Goal: Transaction & Acquisition: Obtain resource

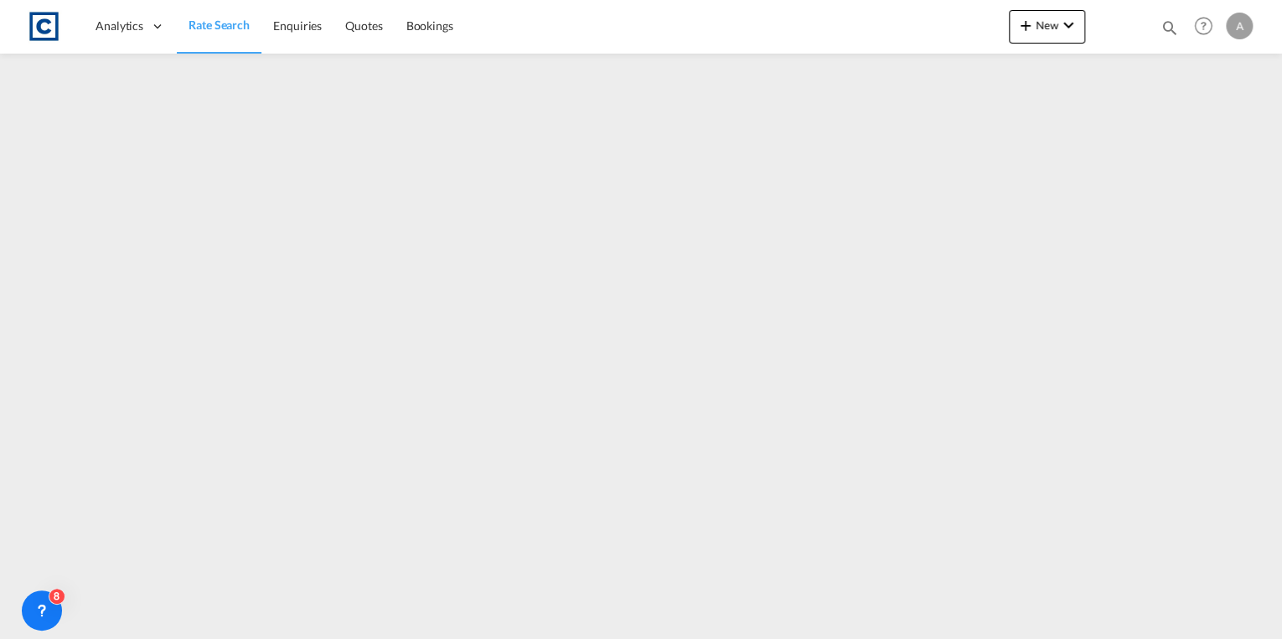
drag, startPoint x: 225, startPoint y: 27, endPoint x: 204, endPoint y: 52, distance: 32.7
click at [225, 27] on span "Rate Search" at bounding box center [219, 25] width 61 height 14
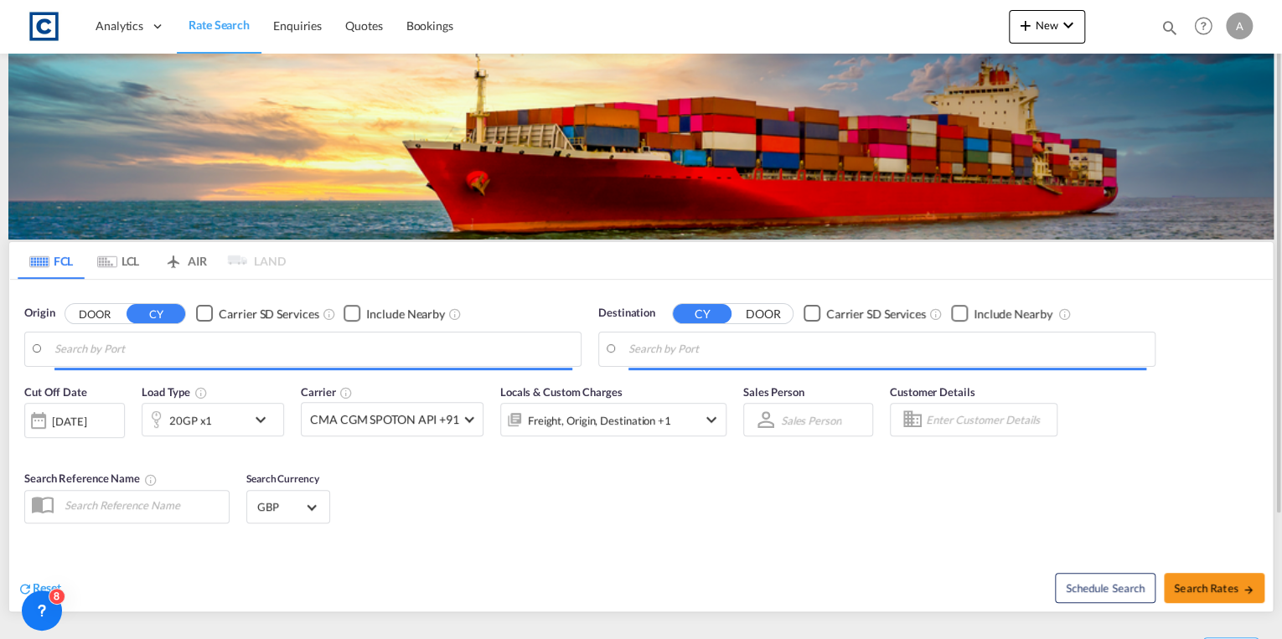
type input "GB-WF17, Kirklees"
type input "Altamira, MXATM"
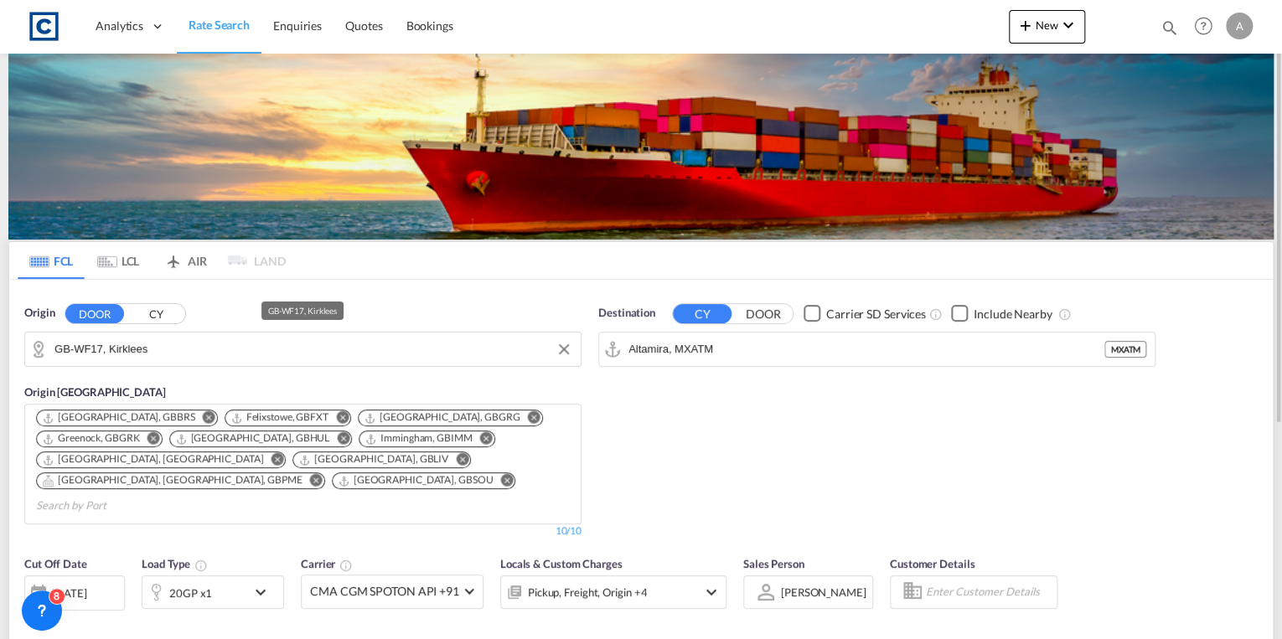
click at [202, 353] on input "GB-WF17, Kirklees" at bounding box center [313, 349] width 518 height 25
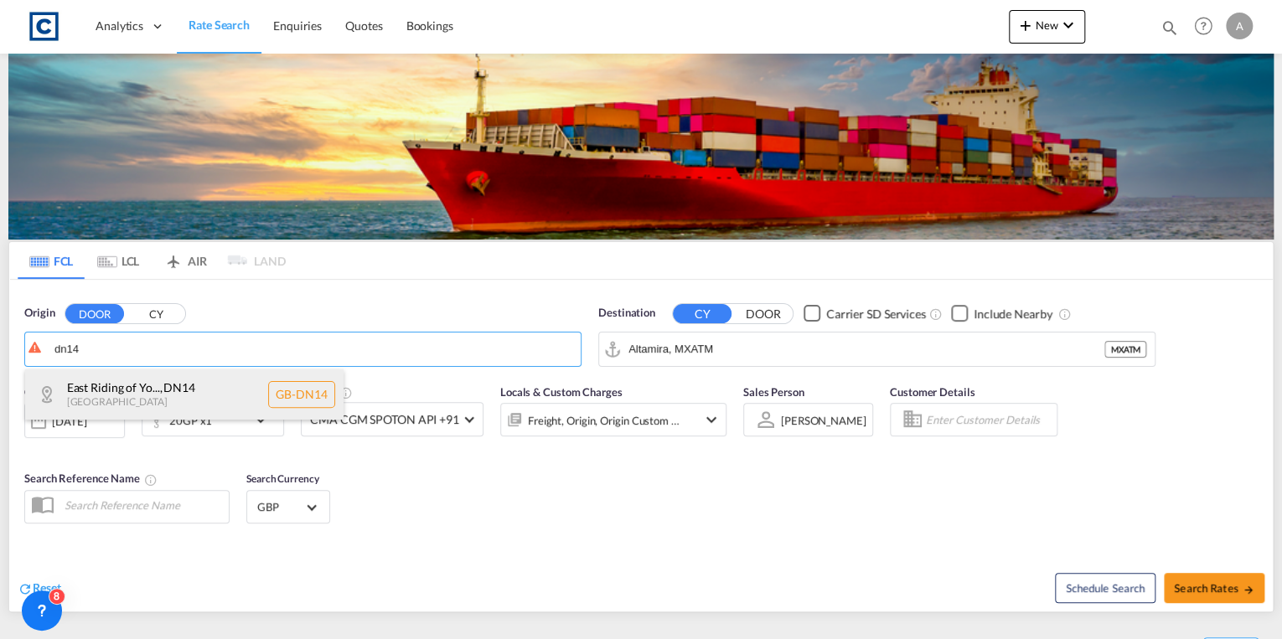
click at [205, 375] on div "East Riding of Yo... , DN14 [GEOGRAPHIC_DATA] [GEOGRAPHIC_DATA]-DN14" at bounding box center [184, 394] width 318 height 50
type input "GB-DN14, [GEOGRAPHIC_DATA]"
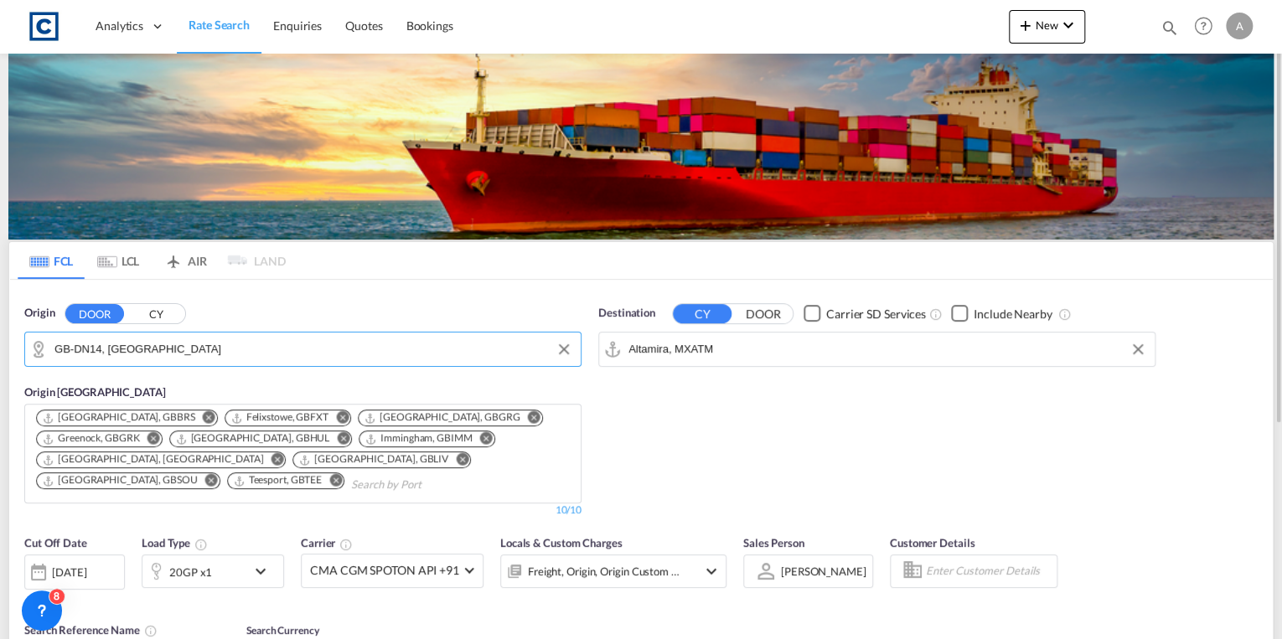
click at [765, 349] on input "Altamira, MXATM" at bounding box center [887, 349] width 518 height 25
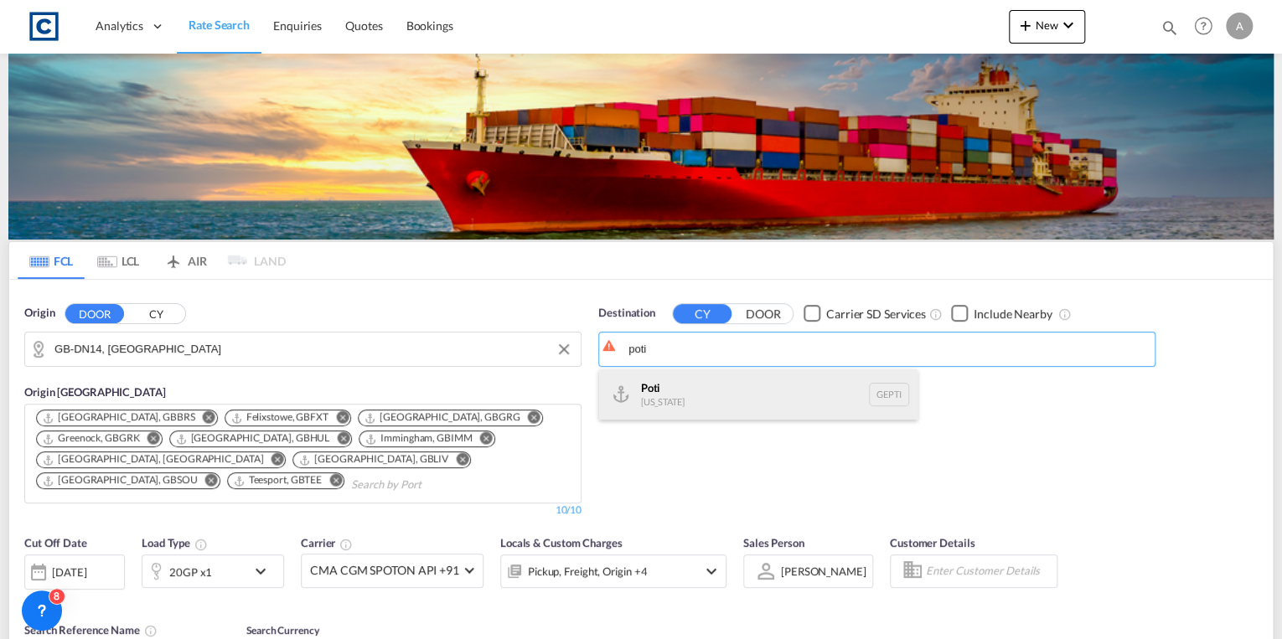
click at [756, 380] on div "Poti [US_STATE] GEPTI" at bounding box center [758, 394] width 318 height 50
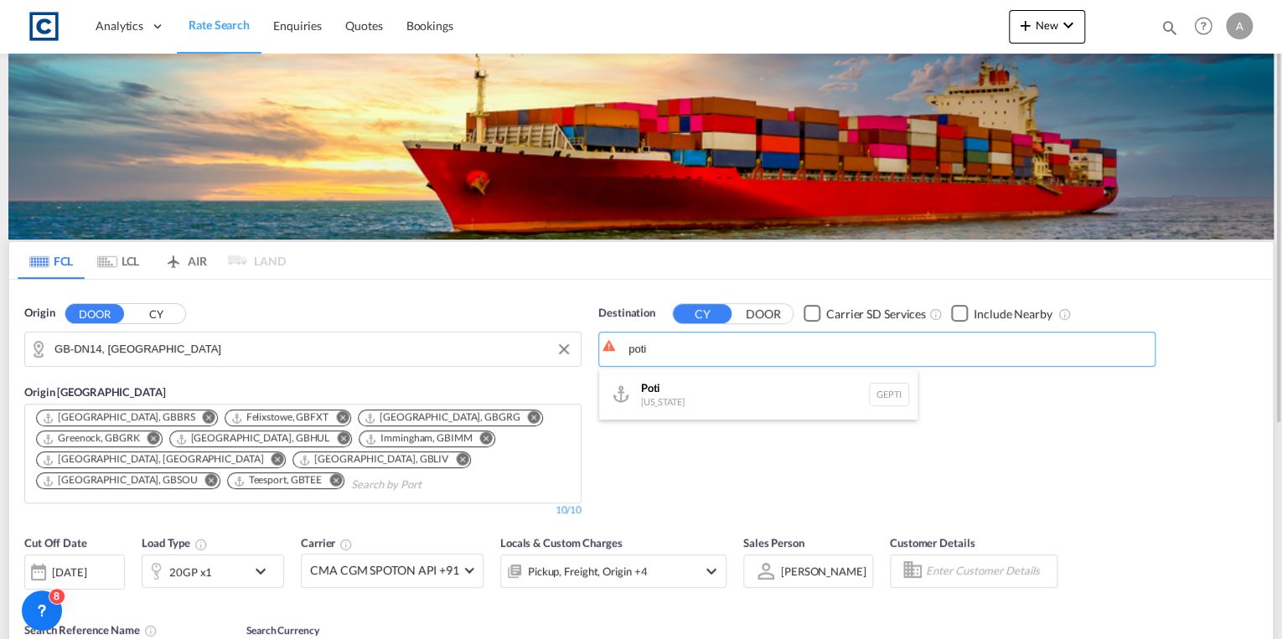
type input "Poti, GEPTI"
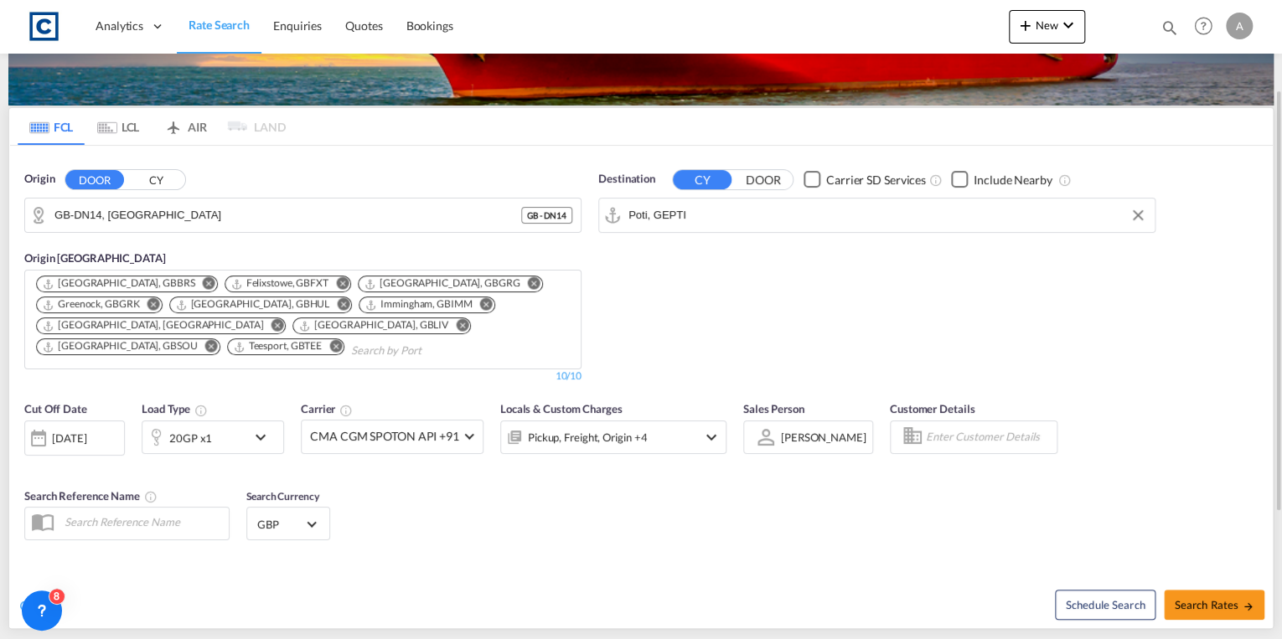
click at [257, 438] on md-icon "icon-chevron-down" at bounding box center [265, 437] width 28 height 20
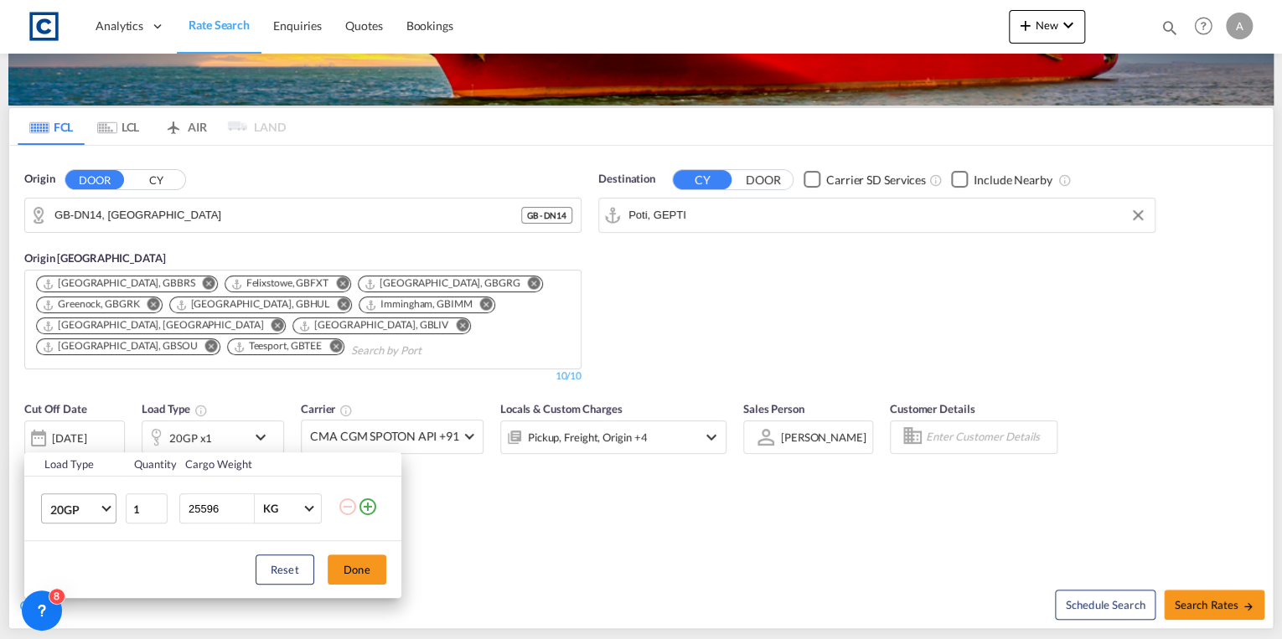
click at [102, 506] on span "Choose: \a20GP" at bounding box center [105, 507] width 9 height 9
click at [88, 517] on md-option "40HC" at bounding box center [93, 518] width 114 height 40
click at [338, 566] on button "Done" at bounding box center [357, 570] width 59 height 30
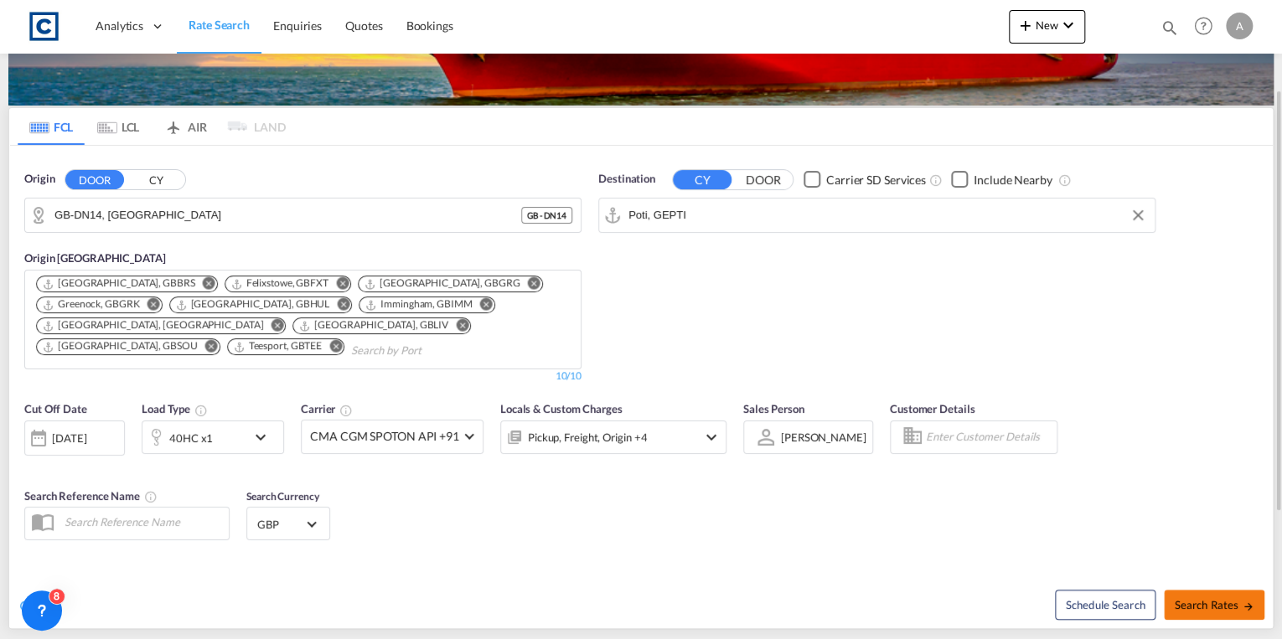
click at [1200, 603] on span "Search Rates" at bounding box center [1214, 604] width 80 height 13
type input "DN14 to GEPTI / [DATE]"
